Goal: Check status: Check status

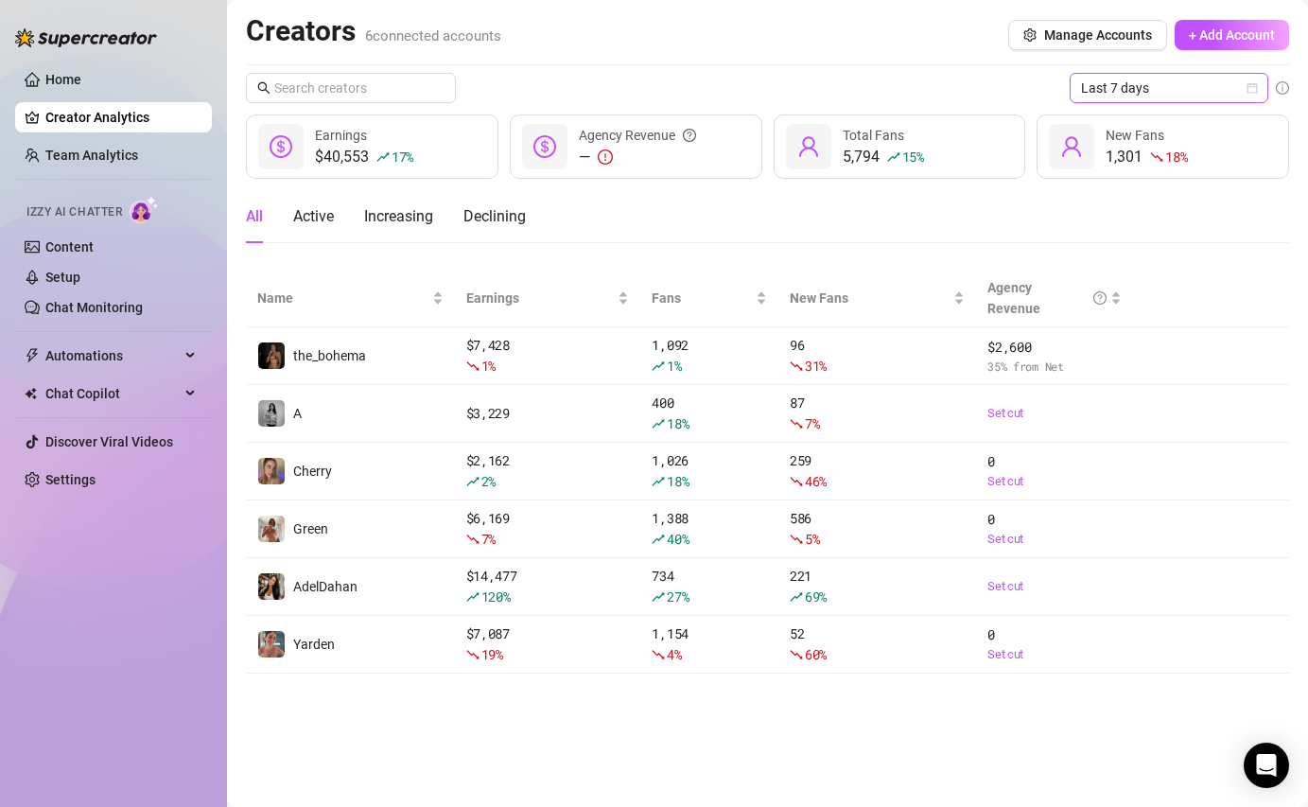
click at [1221, 96] on span "Last 7 days" at bounding box center [1169, 88] width 176 height 28
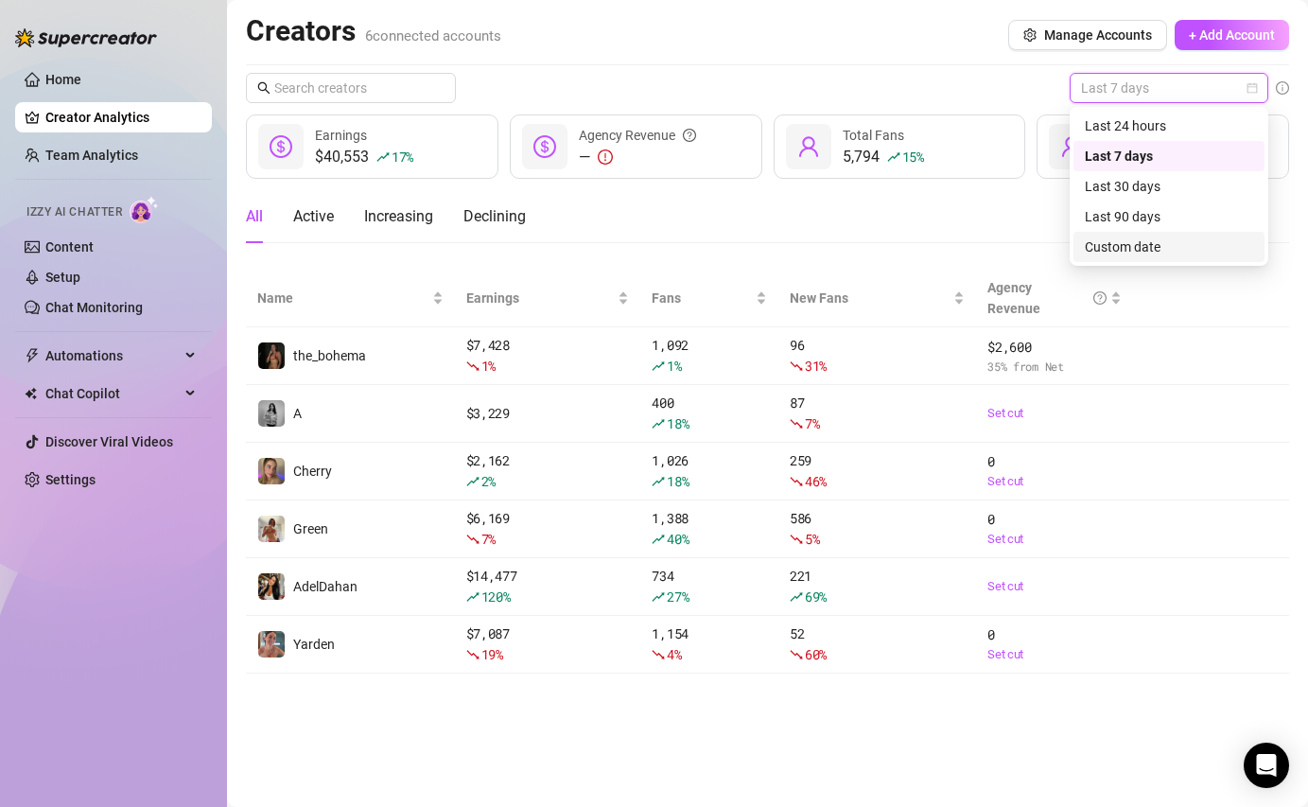
click at [1138, 243] on div "Custom date" at bounding box center [1169, 246] width 168 height 21
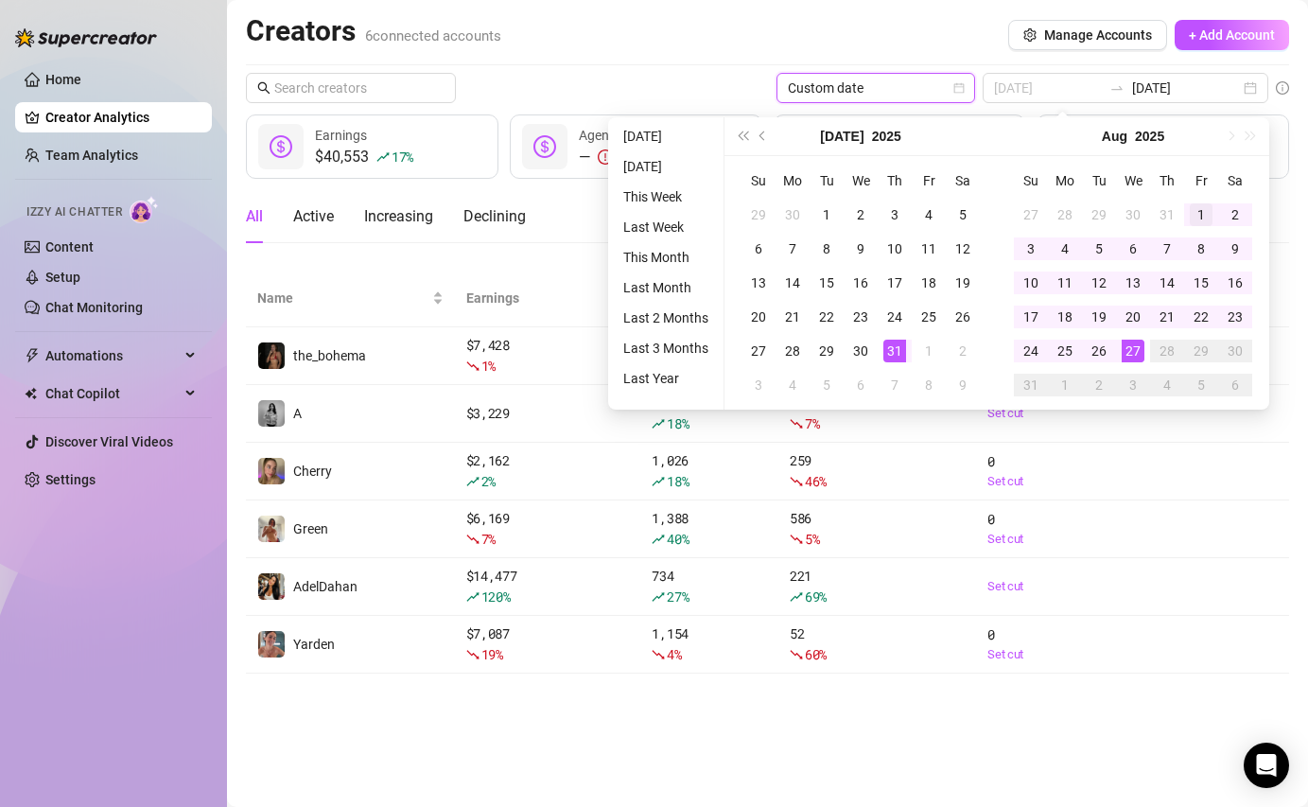
type input "[DATE]"
click at [1200, 212] on div "1" at bounding box center [1201, 214] width 23 height 23
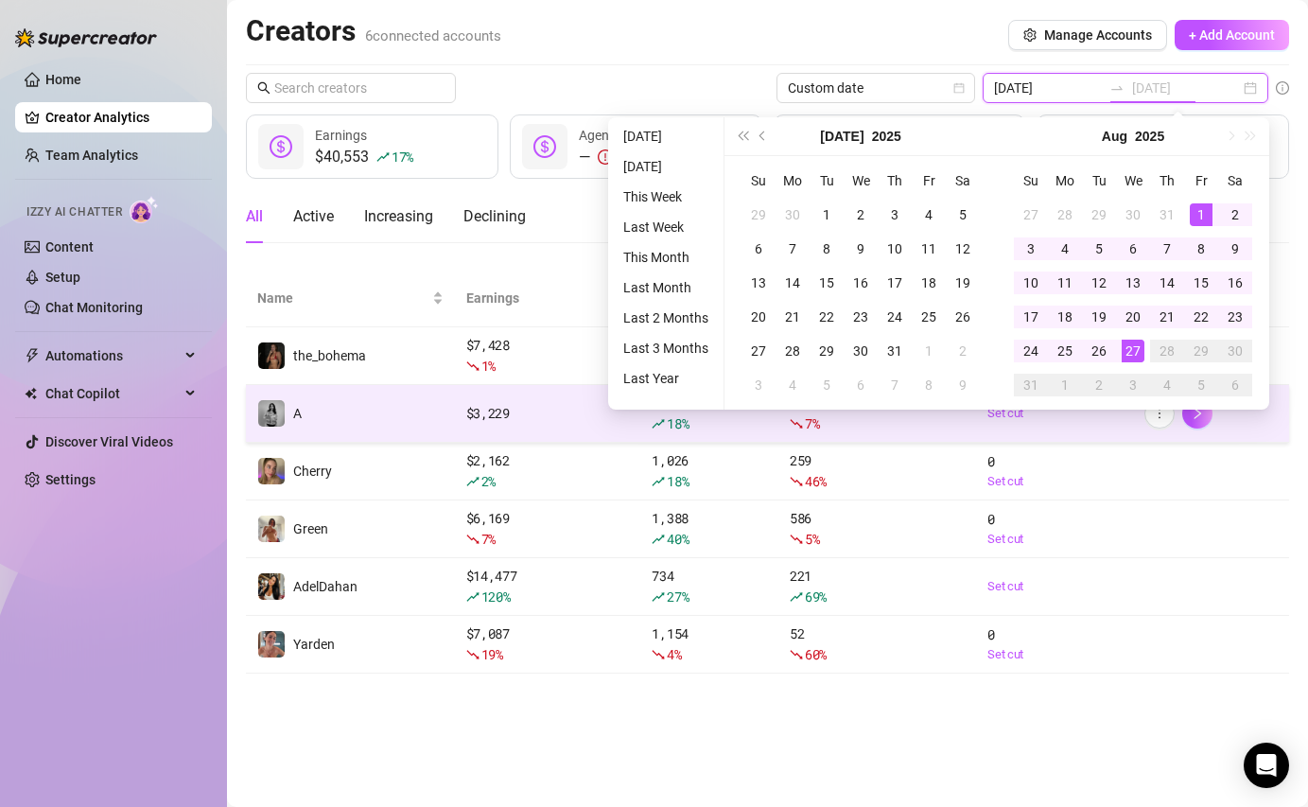
type input "[DATE]"
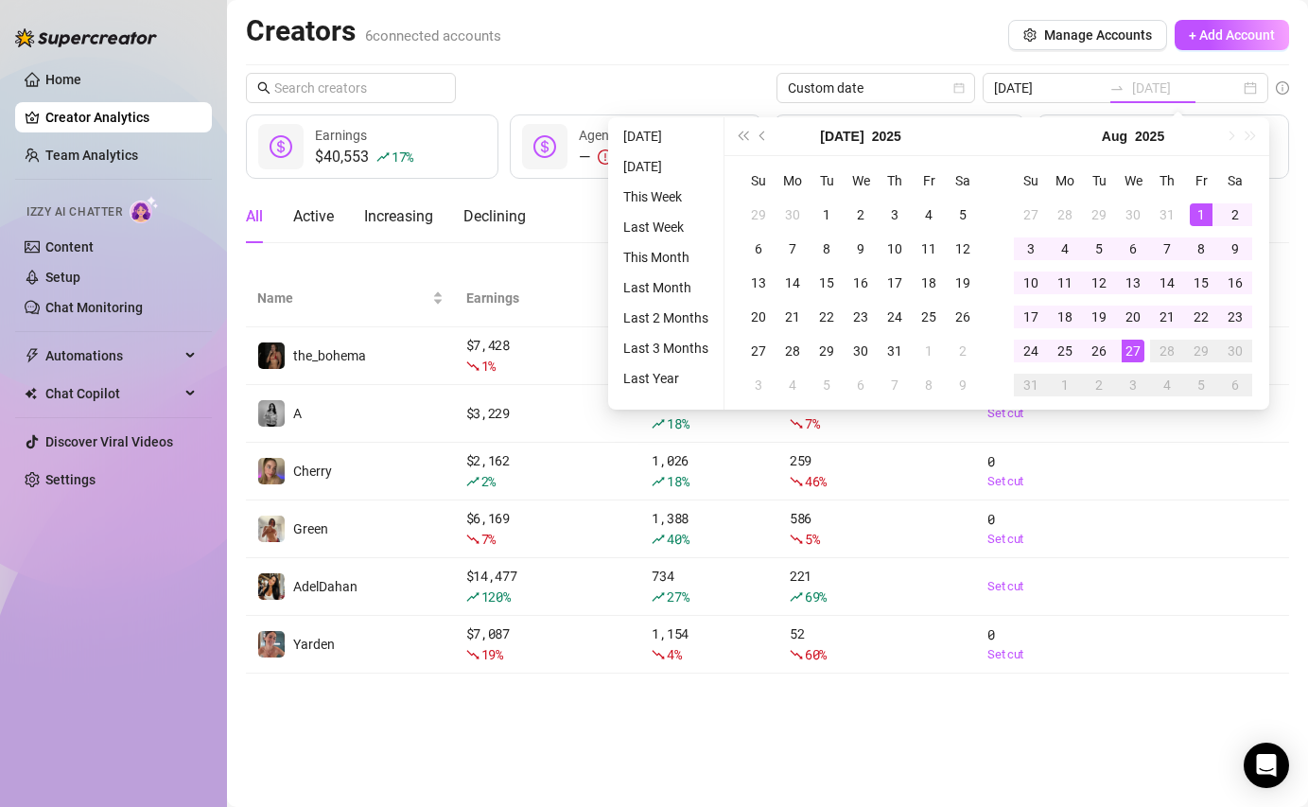
click at [1138, 353] on div "27" at bounding box center [1133, 351] width 23 height 23
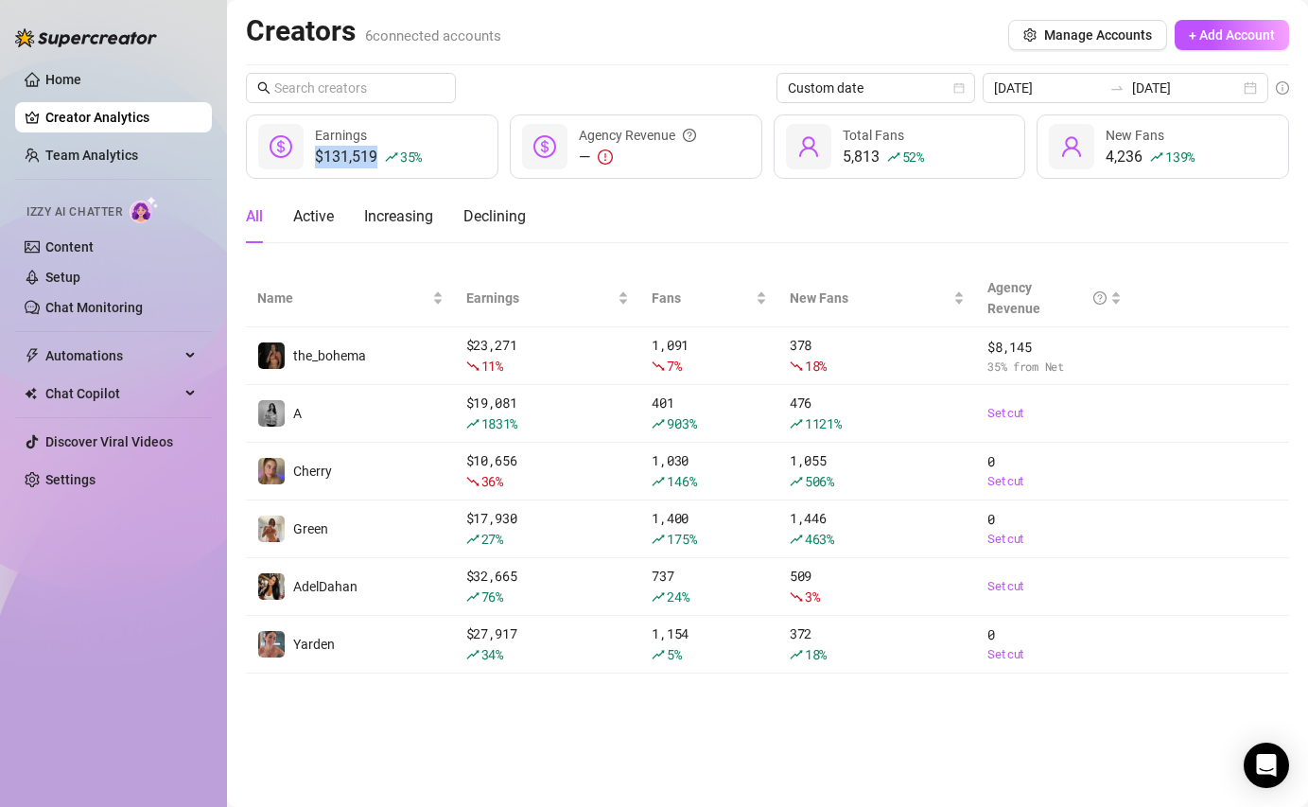
drag, startPoint x: 428, startPoint y: 149, endPoint x: 317, endPoint y: 152, distance: 110.7
click at [317, 152] on div "$131,519 35 % Earnings" at bounding box center [372, 146] width 253 height 64
click at [331, 157] on div "$131,519 35 %" at bounding box center [368, 157] width 107 height 23
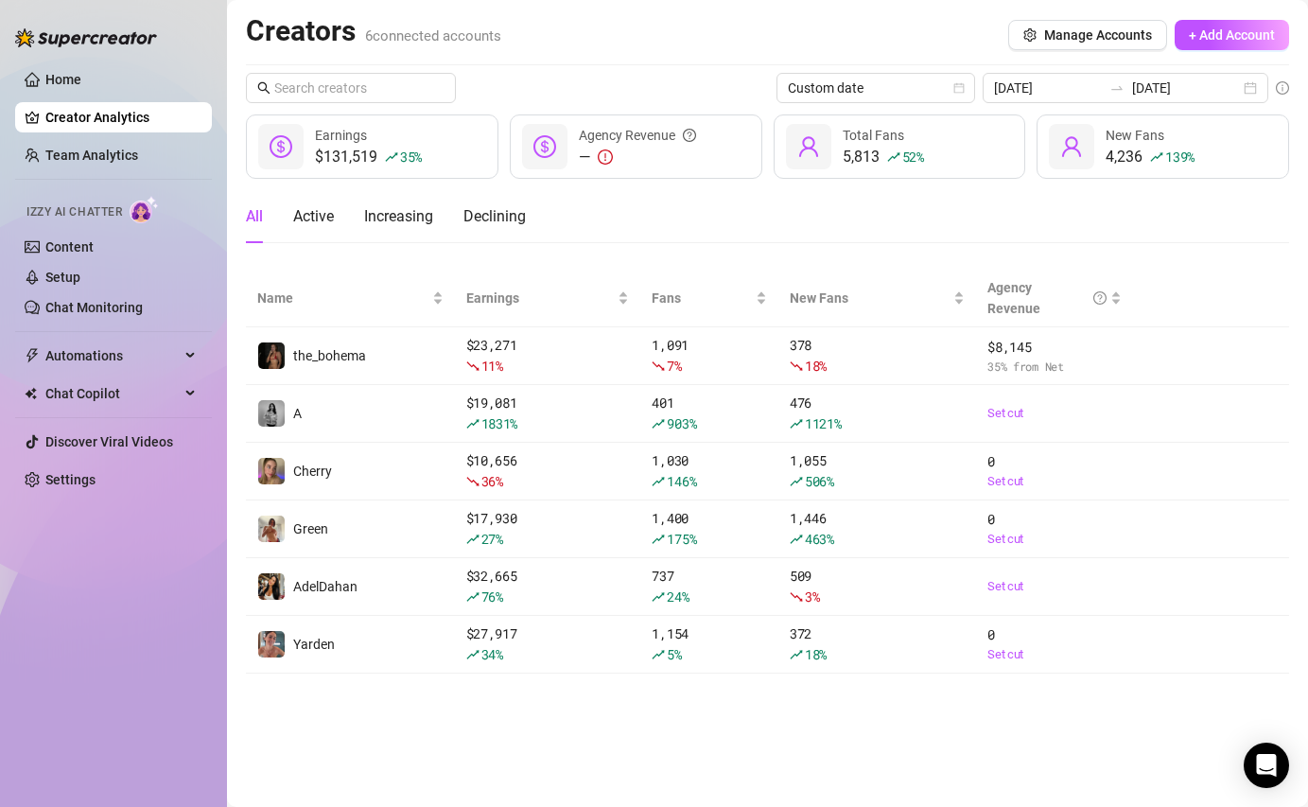
click at [790, 195] on div "All Active Increasing Declining" at bounding box center [767, 216] width 1043 height 53
click at [81, 73] on link "Home" at bounding box center [63, 79] width 36 height 15
